Goal: Ask a question

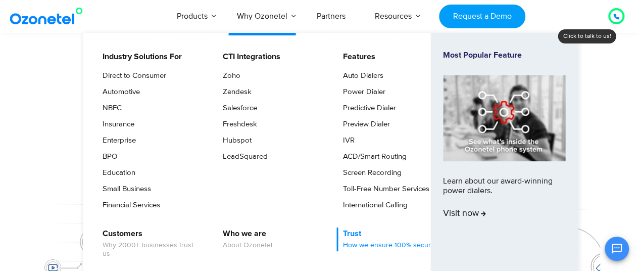
scroll to position [101, 0]
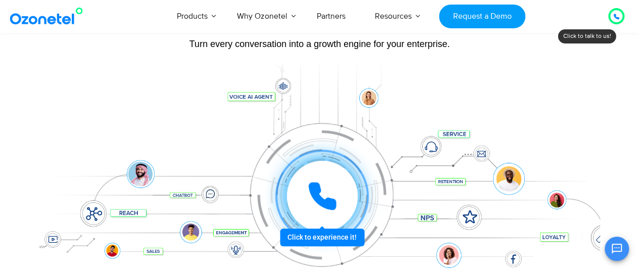
click at [619, 251] on icon "Open chat" at bounding box center [617, 248] width 10 height 10
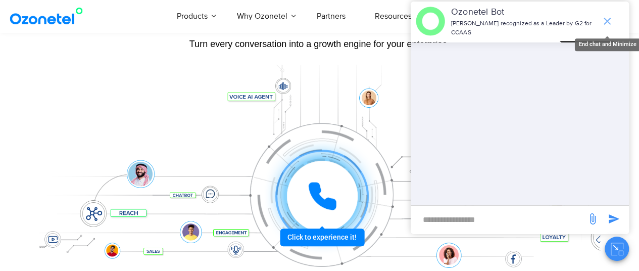
click at [609, 17] on icon "end chat or minimize" at bounding box center [607, 21] width 12 height 12
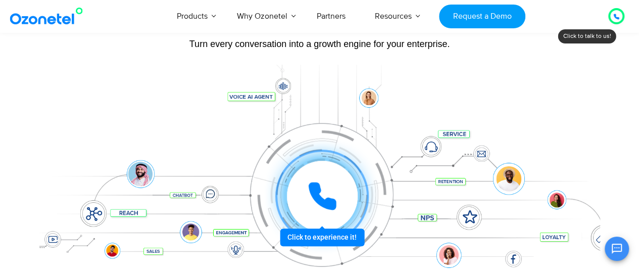
click at [619, 243] on icon "Open chat" at bounding box center [617, 248] width 10 height 10
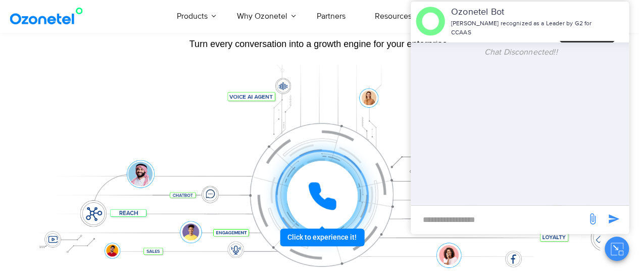
click at [512, 217] on input "new-msg-input" at bounding box center [499, 219] width 166 height 17
click at [511, 217] on input "new-msg-input" at bounding box center [499, 219] width 166 height 17
type input "**********"
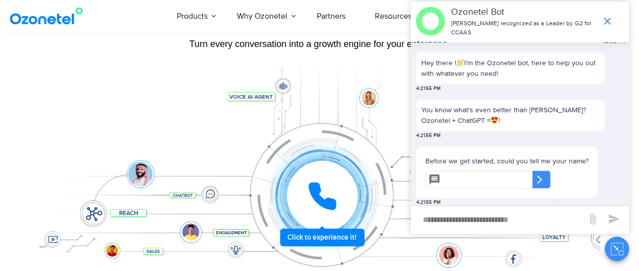
scroll to position [152, 0]
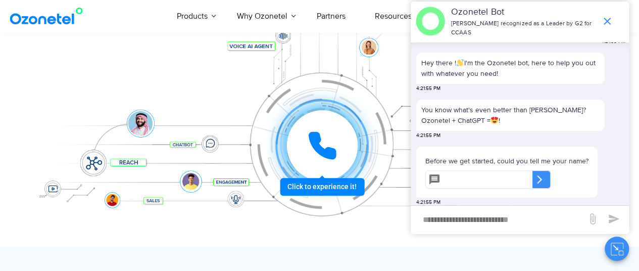
click at [450, 109] on p "You know what's even better than [PERSON_NAME]? Ozonetel + ChatGPT = !" at bounding box center [510, 115] width 178 height 21
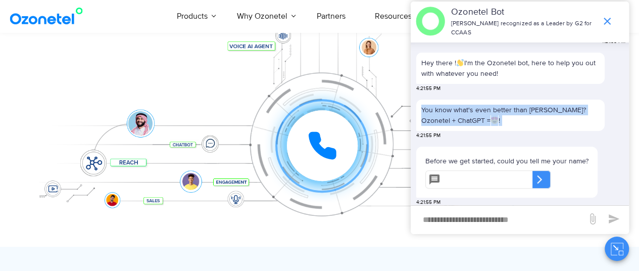
click at [450, 109] on p "You know what's even better than [PERSON_NAME]? Ozonetel + ChatGPT = !" at bounding box center [510, 115] width 178 height 21
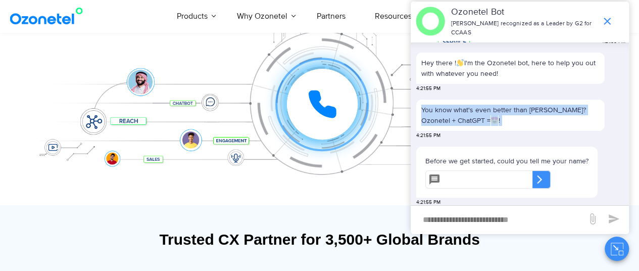
scroll to position [202, 0]
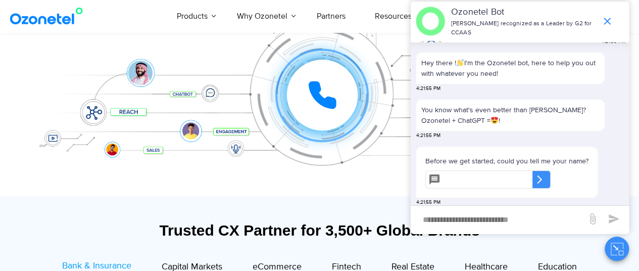
click at [449, 156] on p "Before we get started, could you tell me your name?" at bounding box center [506, 161] width 163 height 11
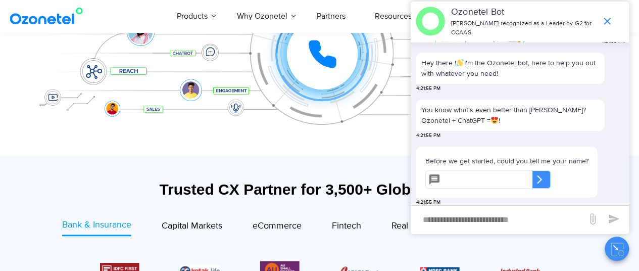
scroll to position [253, 0]
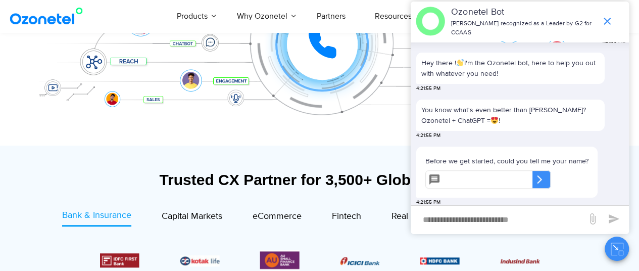
click at [481, 174] on input "text" at bounding box center [488, 179] width 88 height 18
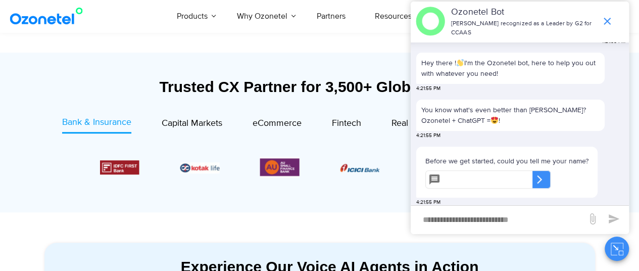
scroll to position [354, 0]
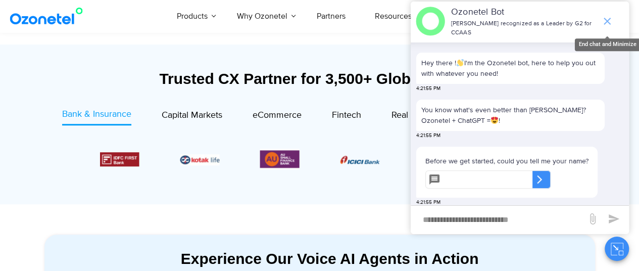
click at [608, 19] on icon "end chat or minimize" at bounding box center [607, 21] width 7 height 7
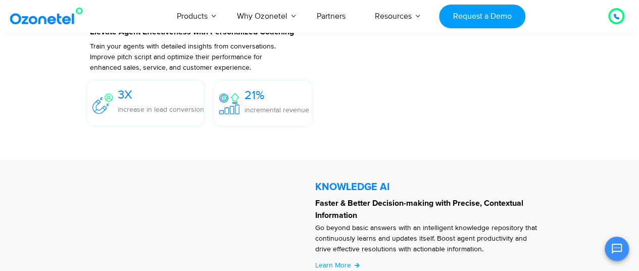
scroll to position [2020, 0]
